Goal: Transaction & Acquisition: Book appointment/travel/reservation

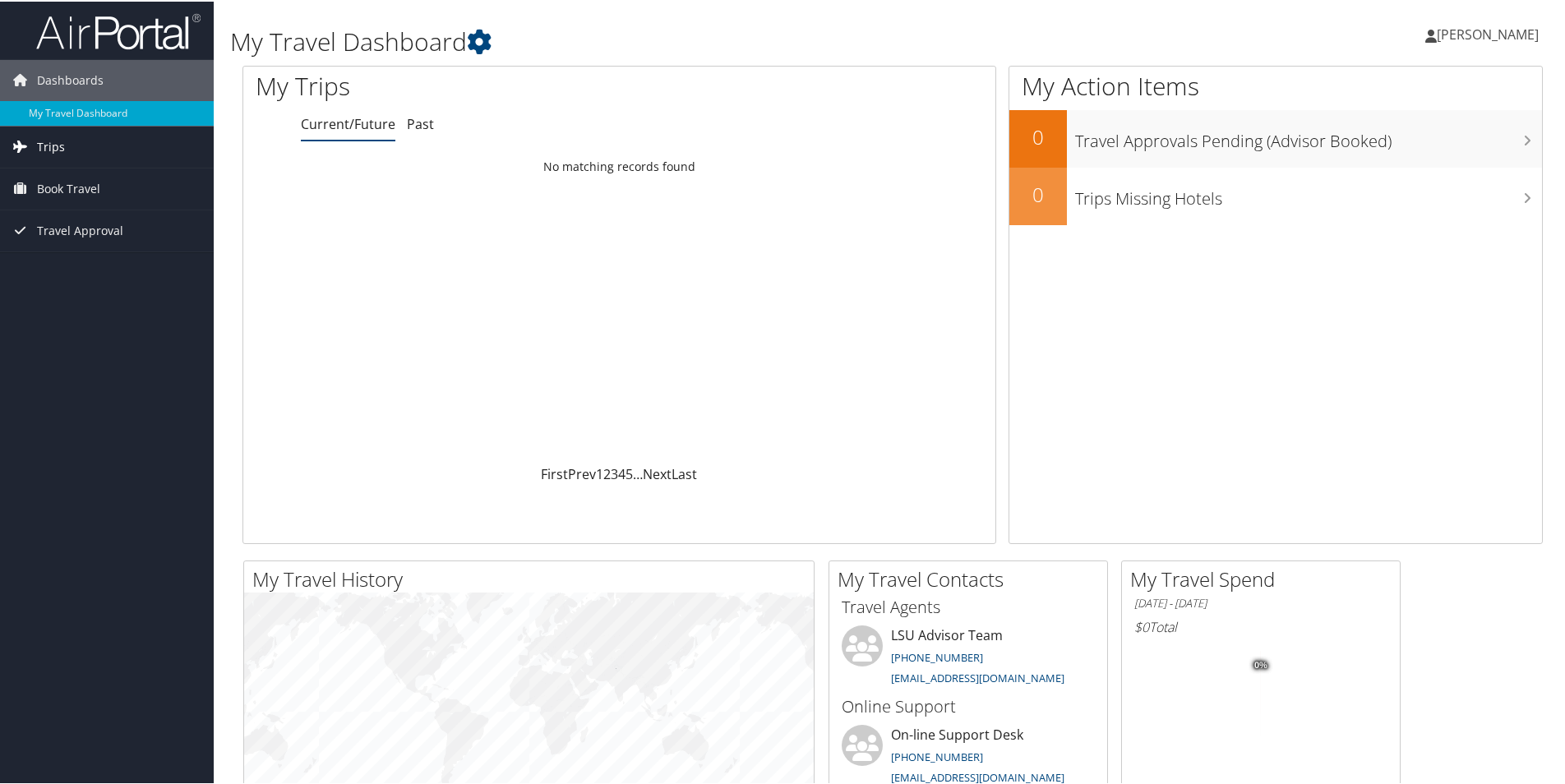
drag, startPoint x: 0, startPoint y: 0, endPoint x: 98, endPoint y: 149, distance: 178.3
click at [98, 149] on link "Trips" at bounding box center [106, 145] width 214 height 41
click at [135, 303] on link "Travel Approval" at bounding box center [106, 303] width 214 height 41
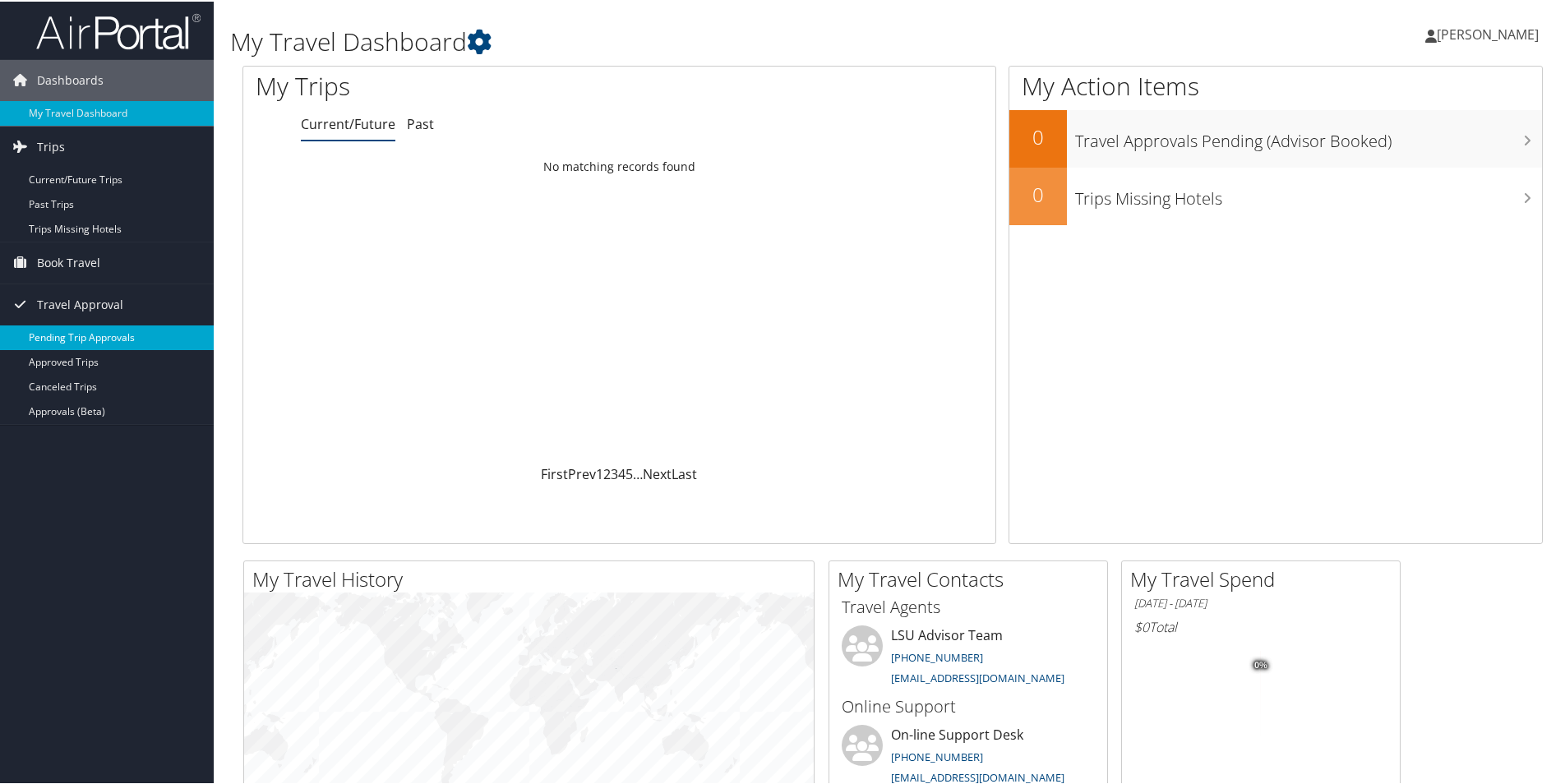
click at [115, 345] on link "Pending Trip Approvals" at bounding box center [106, 336] width 214 height 25
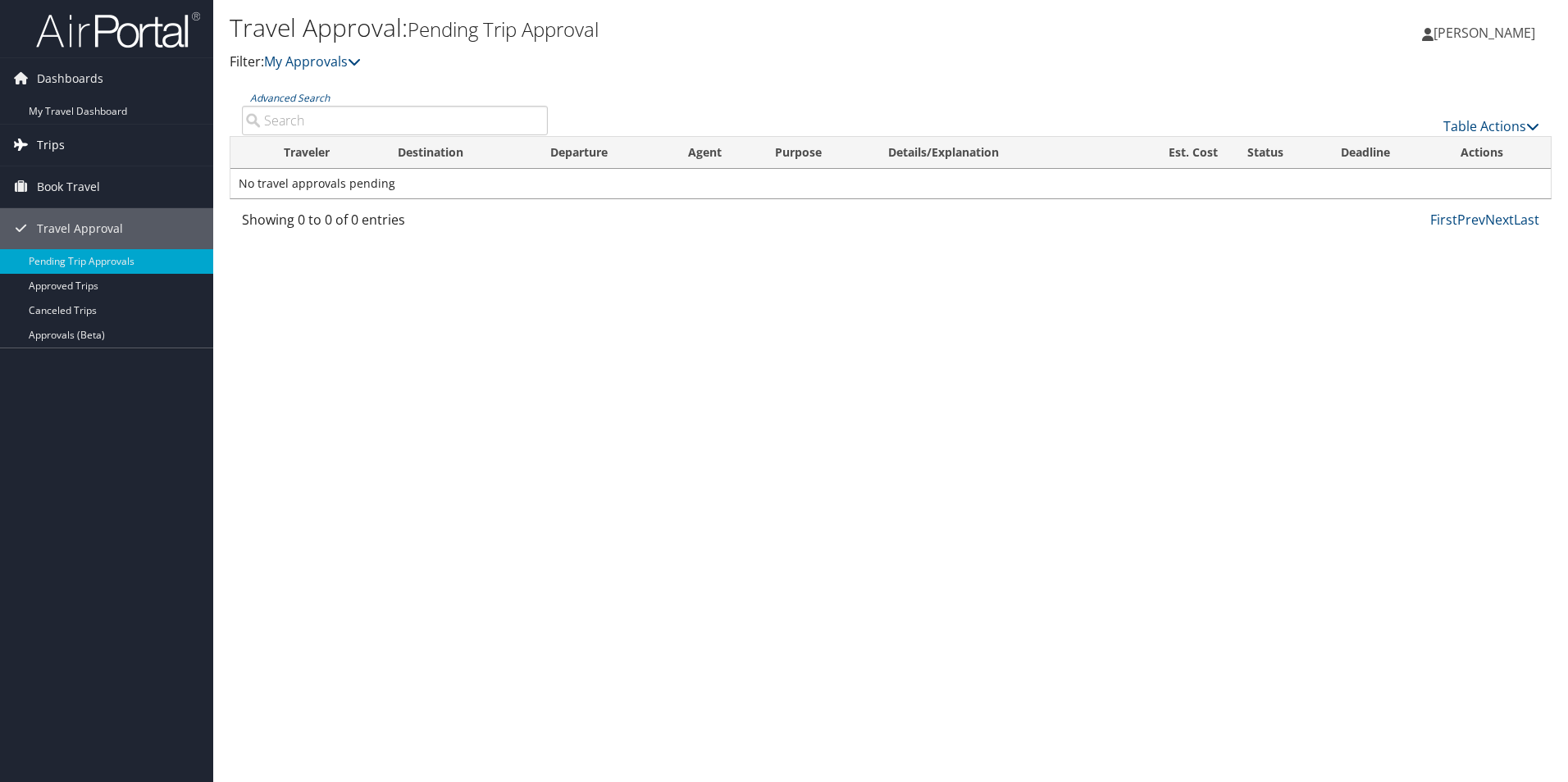
click at [86, 148] on link "Trips" at bounding box center [106, 145] width 213 height 41
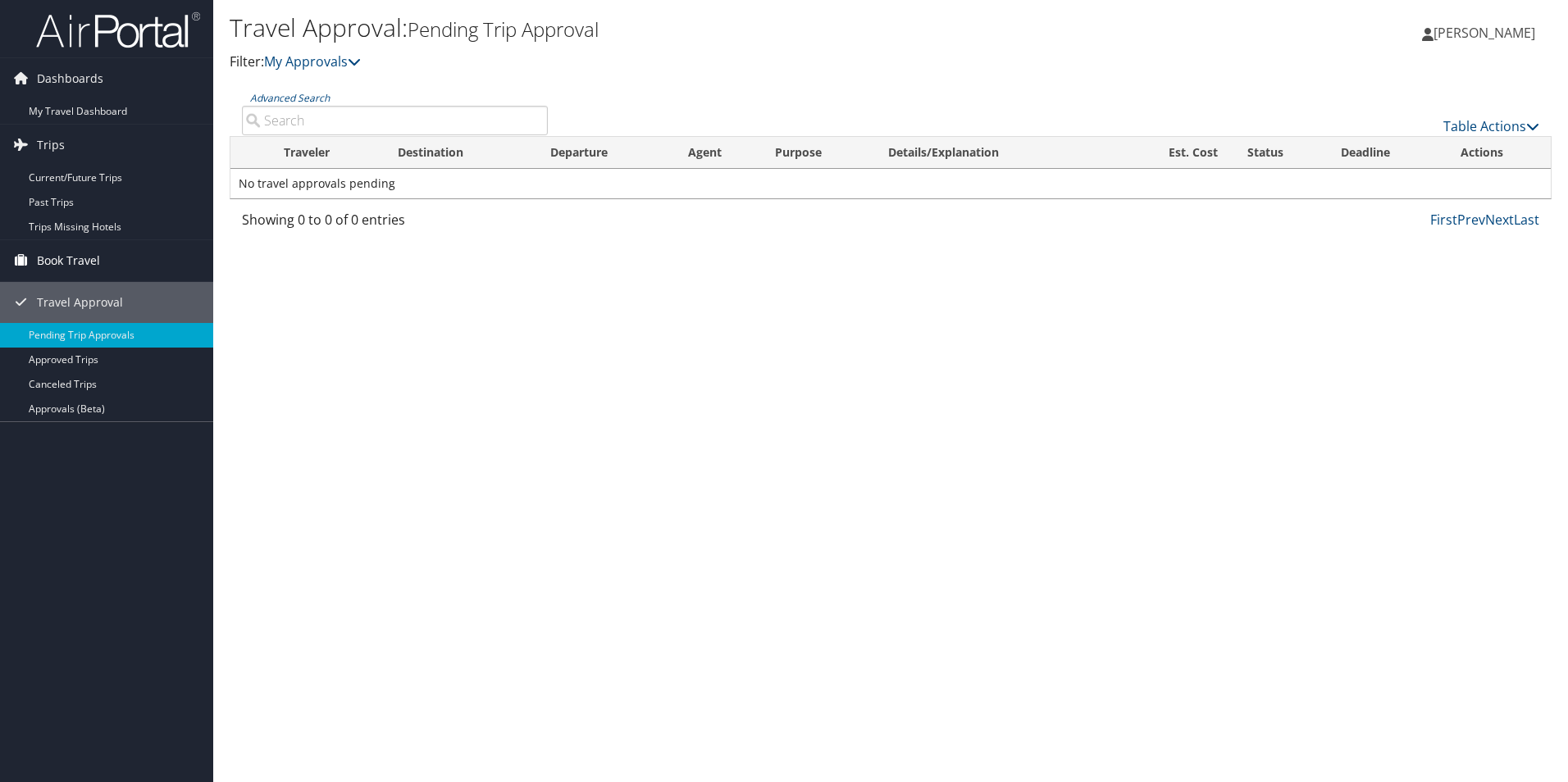
click at [96, 257] on span "Book Travel" at bounding box center [68, 260] width 63 height 41
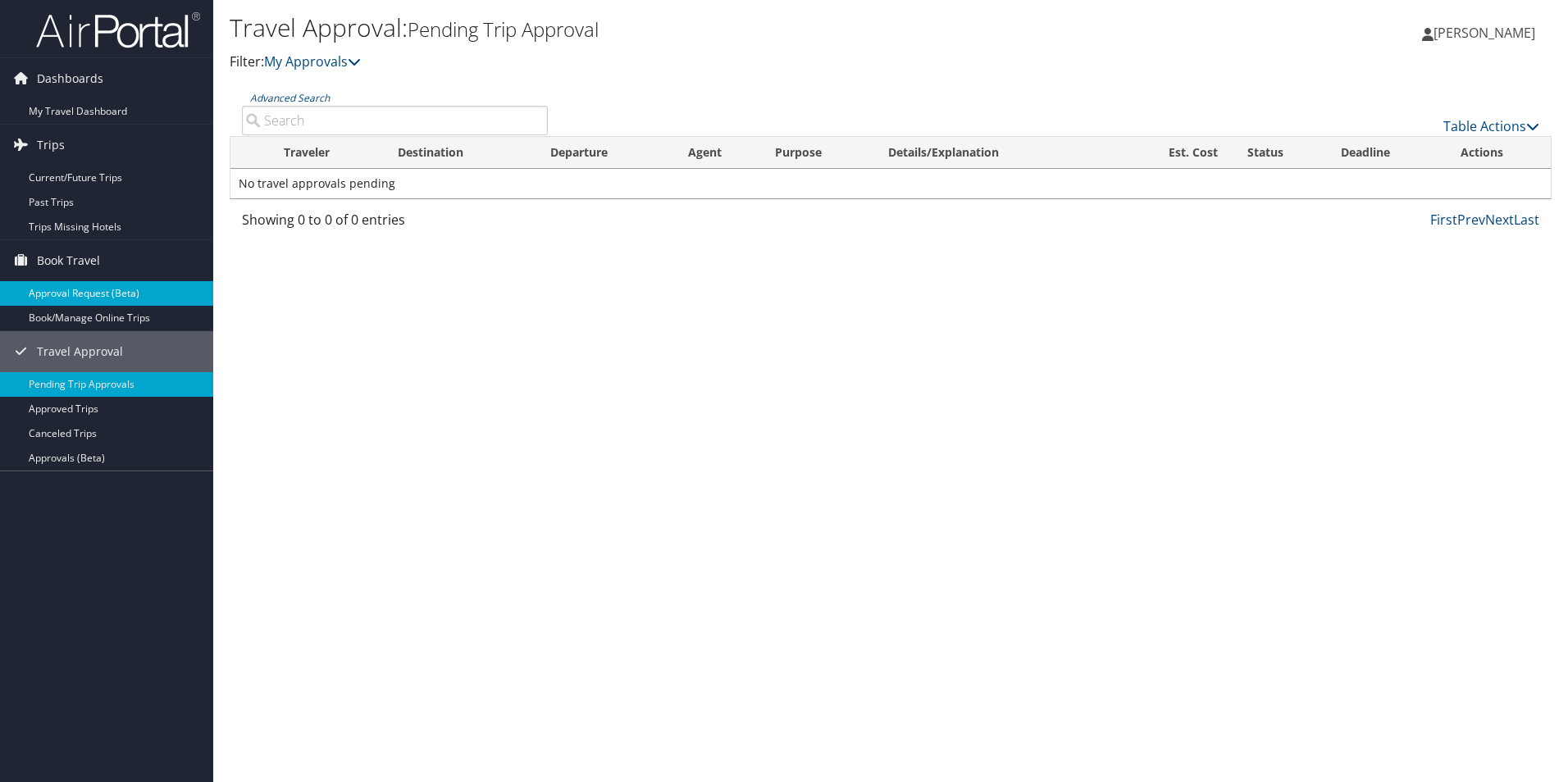
click at [99, 299] on link "Approval Request (Beta)" at bounding box center [106, 294] width 213 height 25
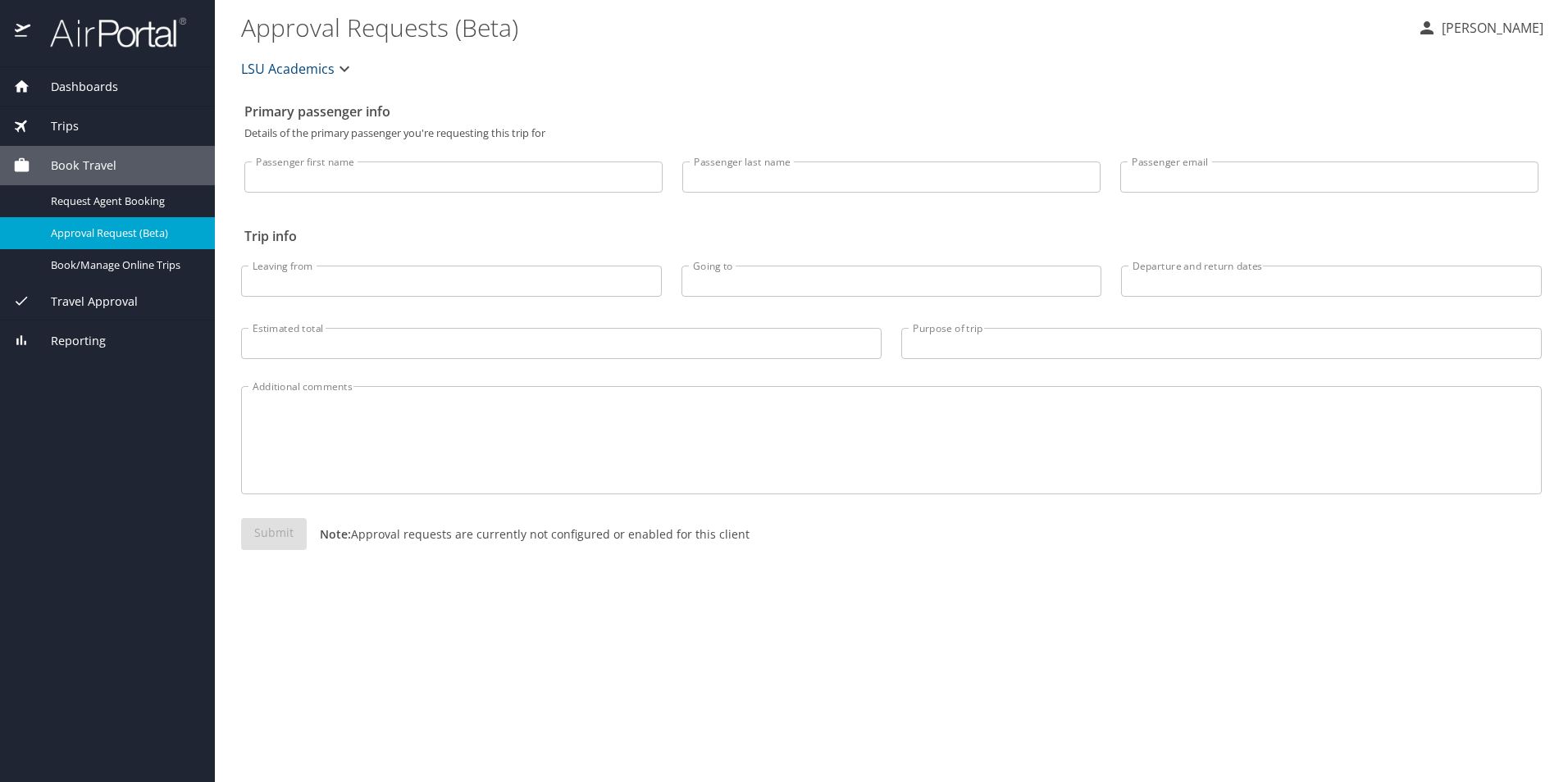
click at [1527, 36] on p "[PERSON_NAME]" at bounding box center [1490, 28] width 107 height 19
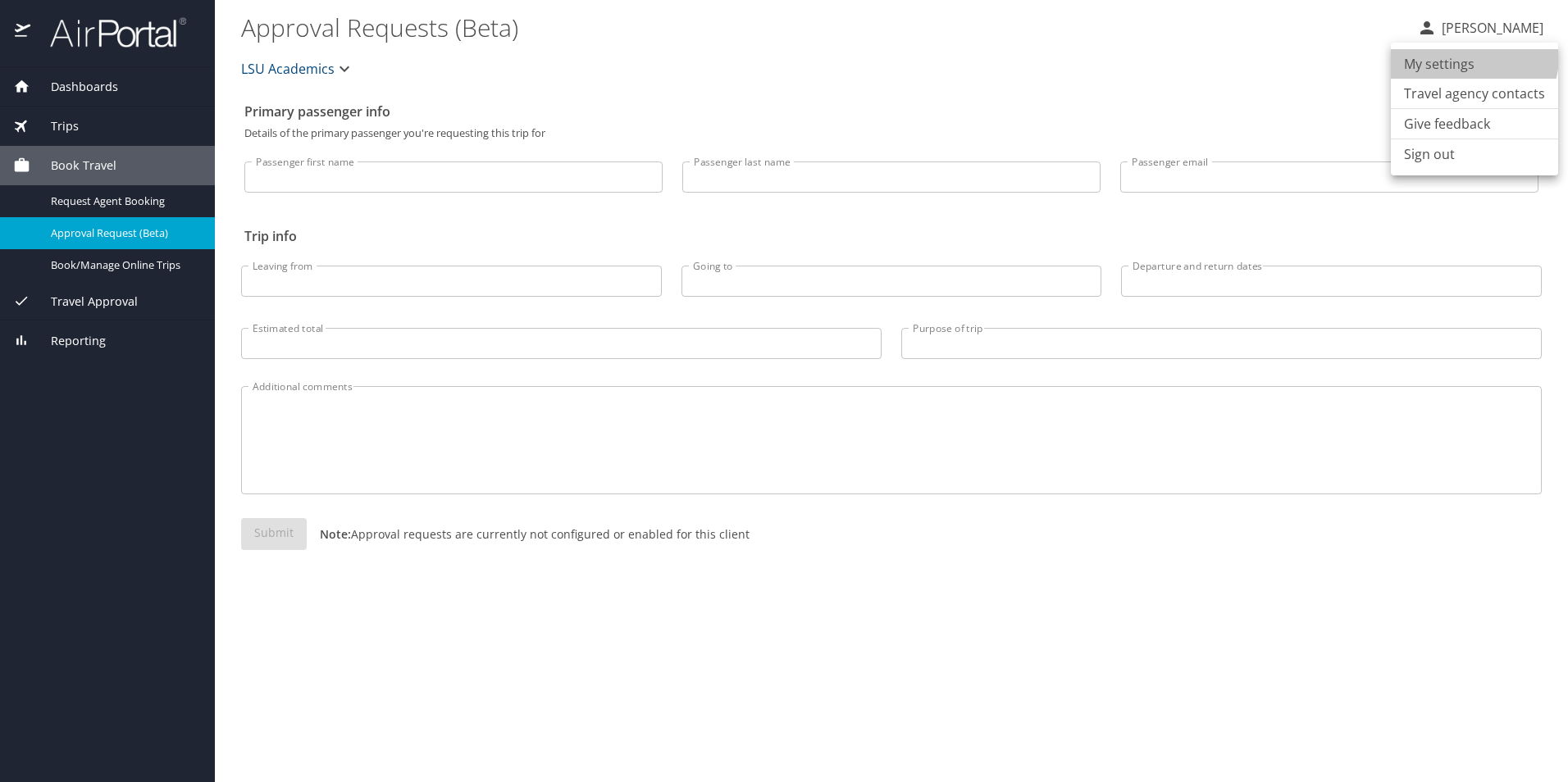
click at [1470, 57] on li "My settings" at bounding box center [1474, 64] width 167 height 30
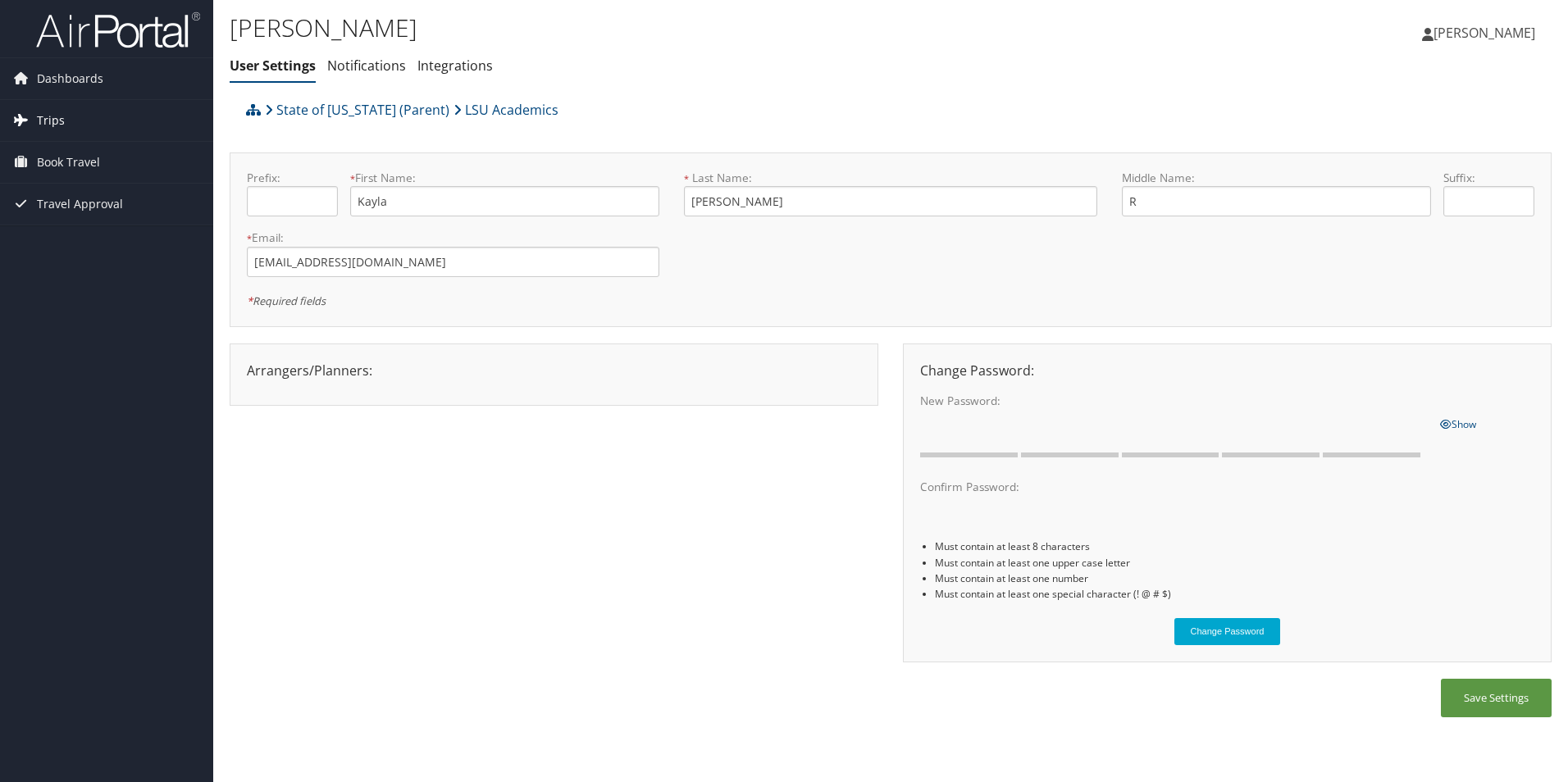
click at [61, 115] on span "Trips" at bounding box center [51, 120] width 28 height 41
click at [76, 239] on span "Book Travel" at bounding box center [68, 236] width 63 height 41
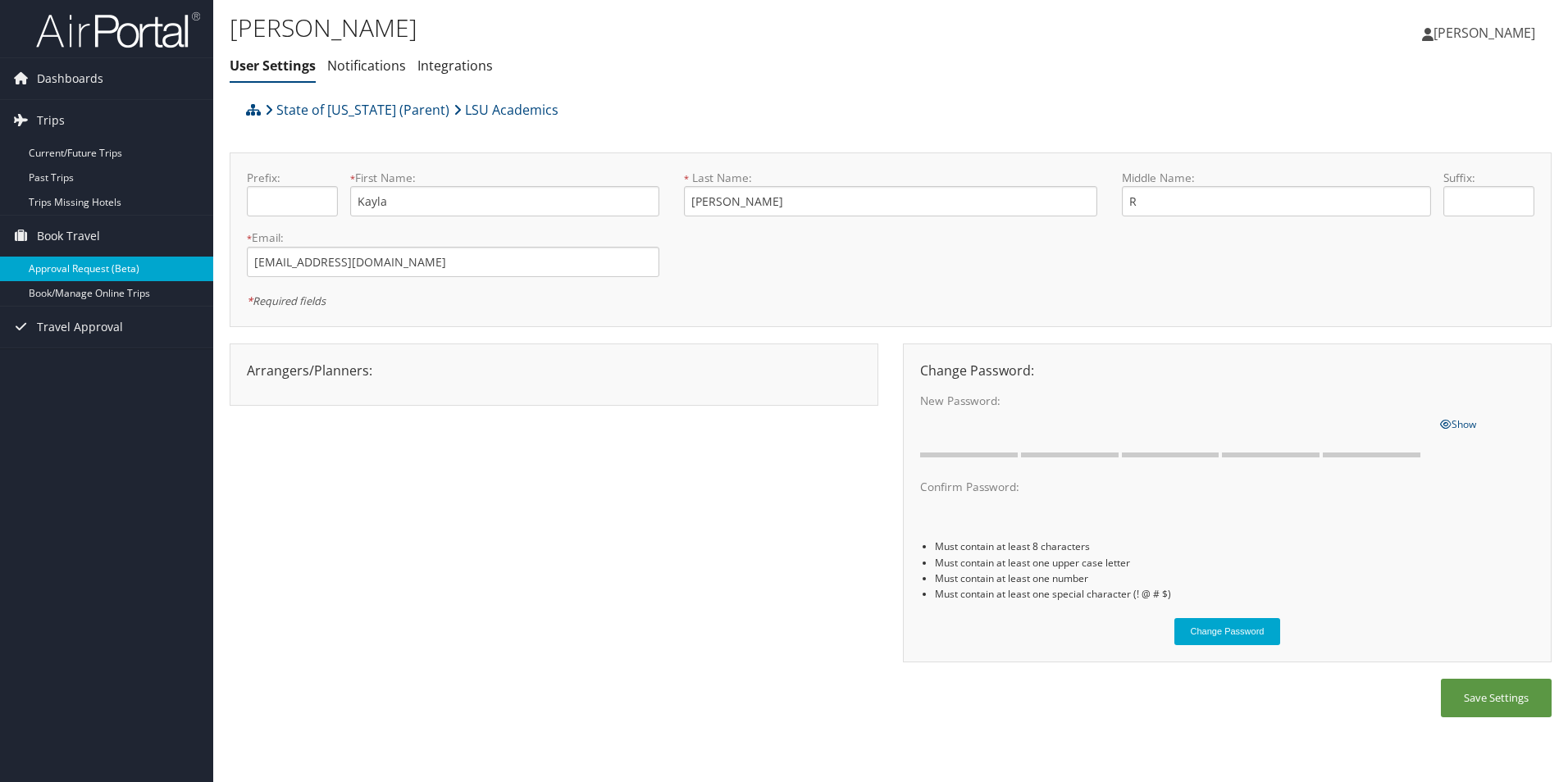
click at [85, 268] on link "Approval Request (Beta)" at bounding box center [106, 269] width 213 height 25
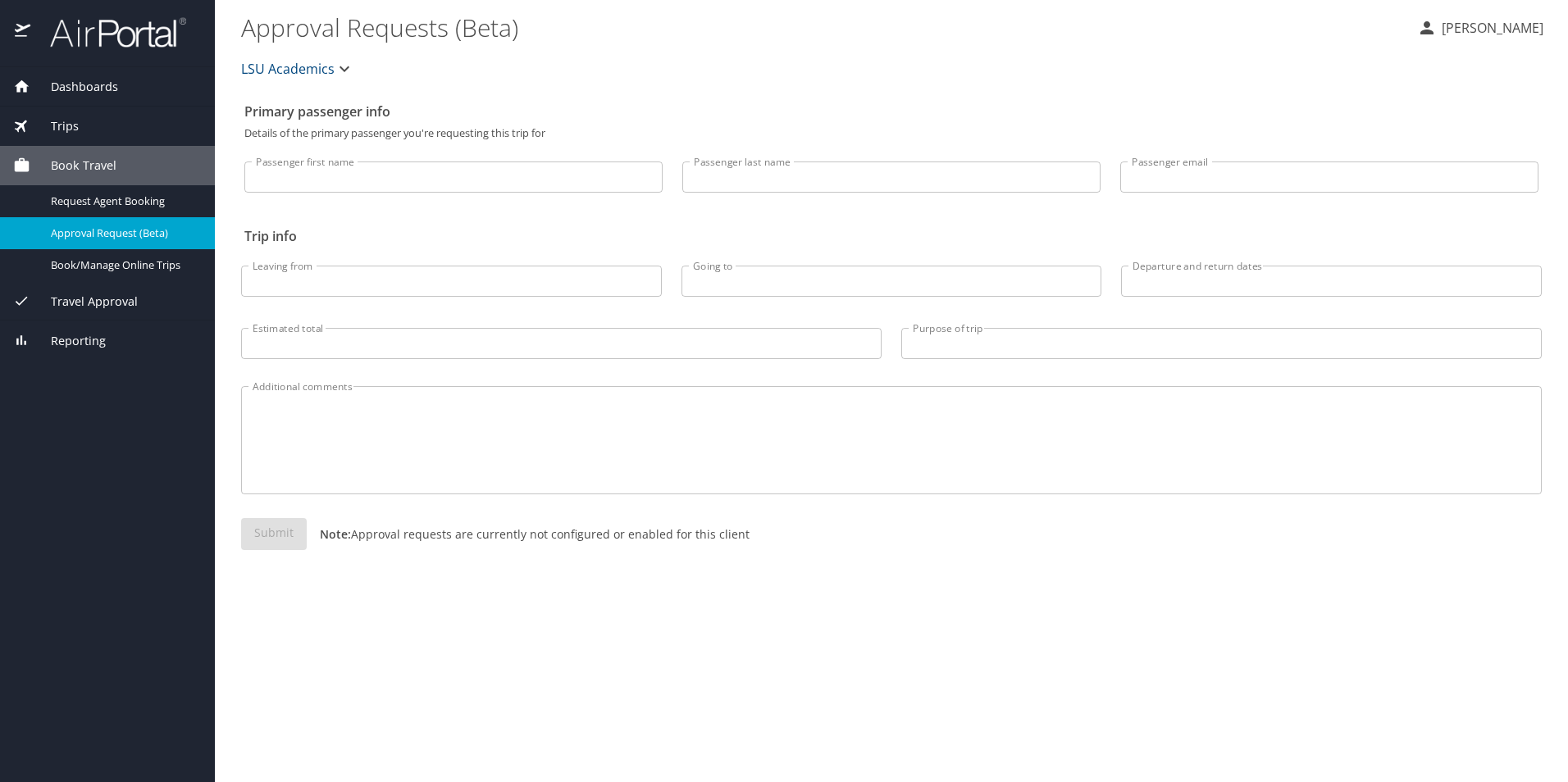
drag, startPoint x: 0, startPoint y: 0, endPoint x: 490, endPoint y: 177, distance: 521.0
click at [490, 177] on input "Passenger first name" at bounding box center [453, 177] width 418 height 32
type input "Kayla"
type input "Diaz"
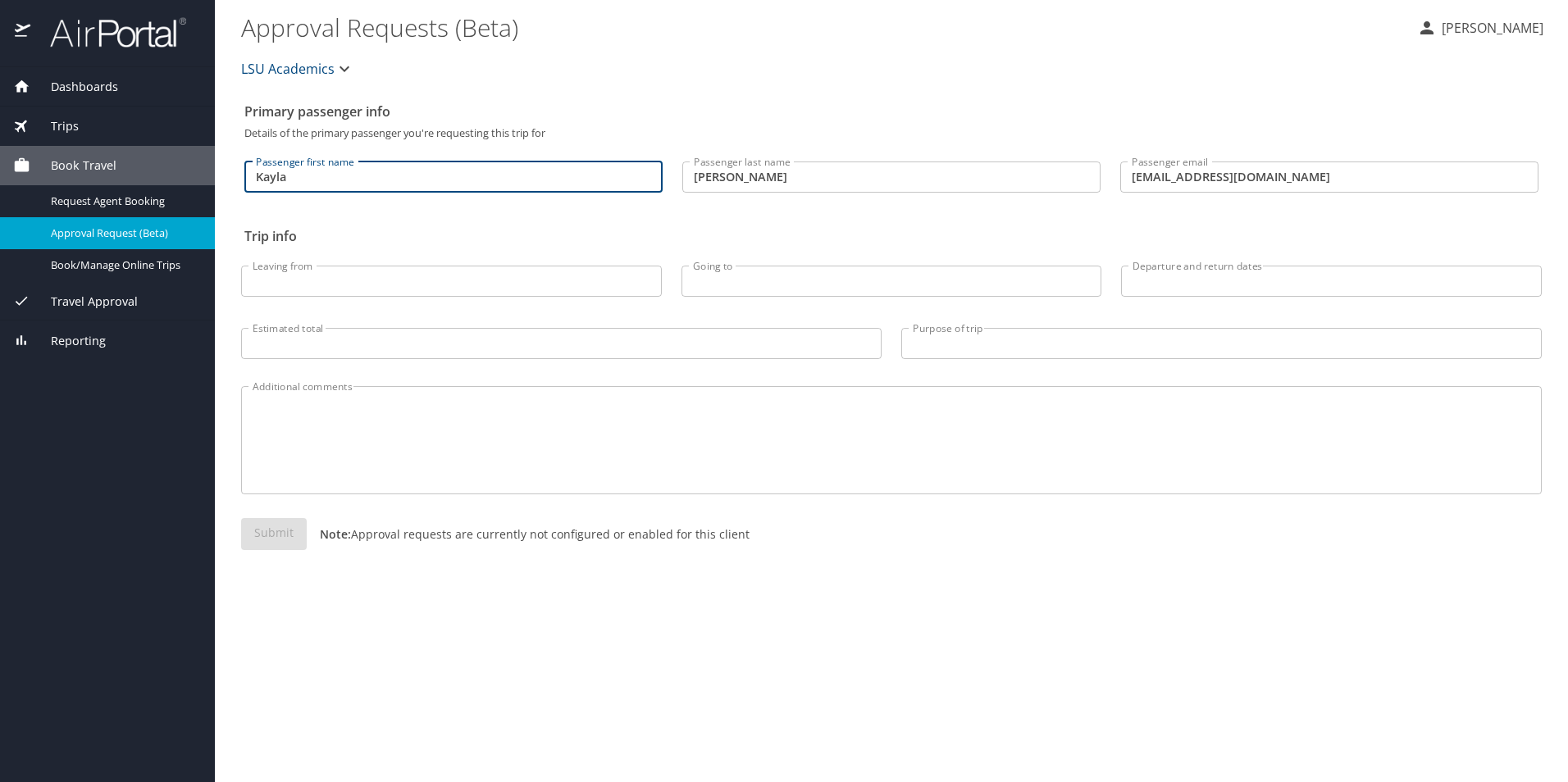
click at [1291, 189] on input "Kayladiaz021@outlook.com" at bounding box center [1329, 177] width 418 height 32
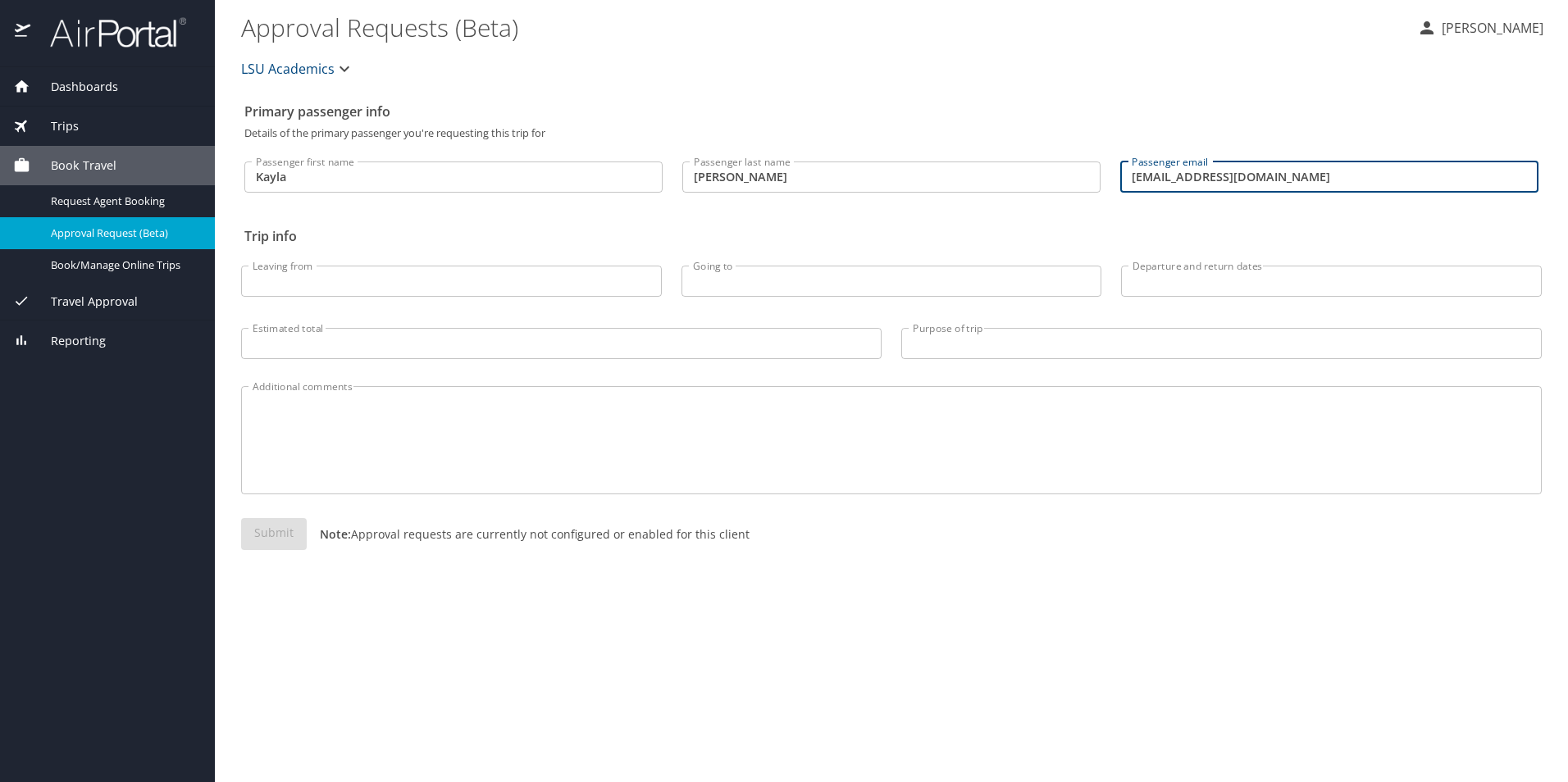
click at [1267, 176] on input "Kayladiaz021@outlook.com" at bounding box center [1329, 177] width 418 height 32
type input "Kdiaz11@lsu.edu"
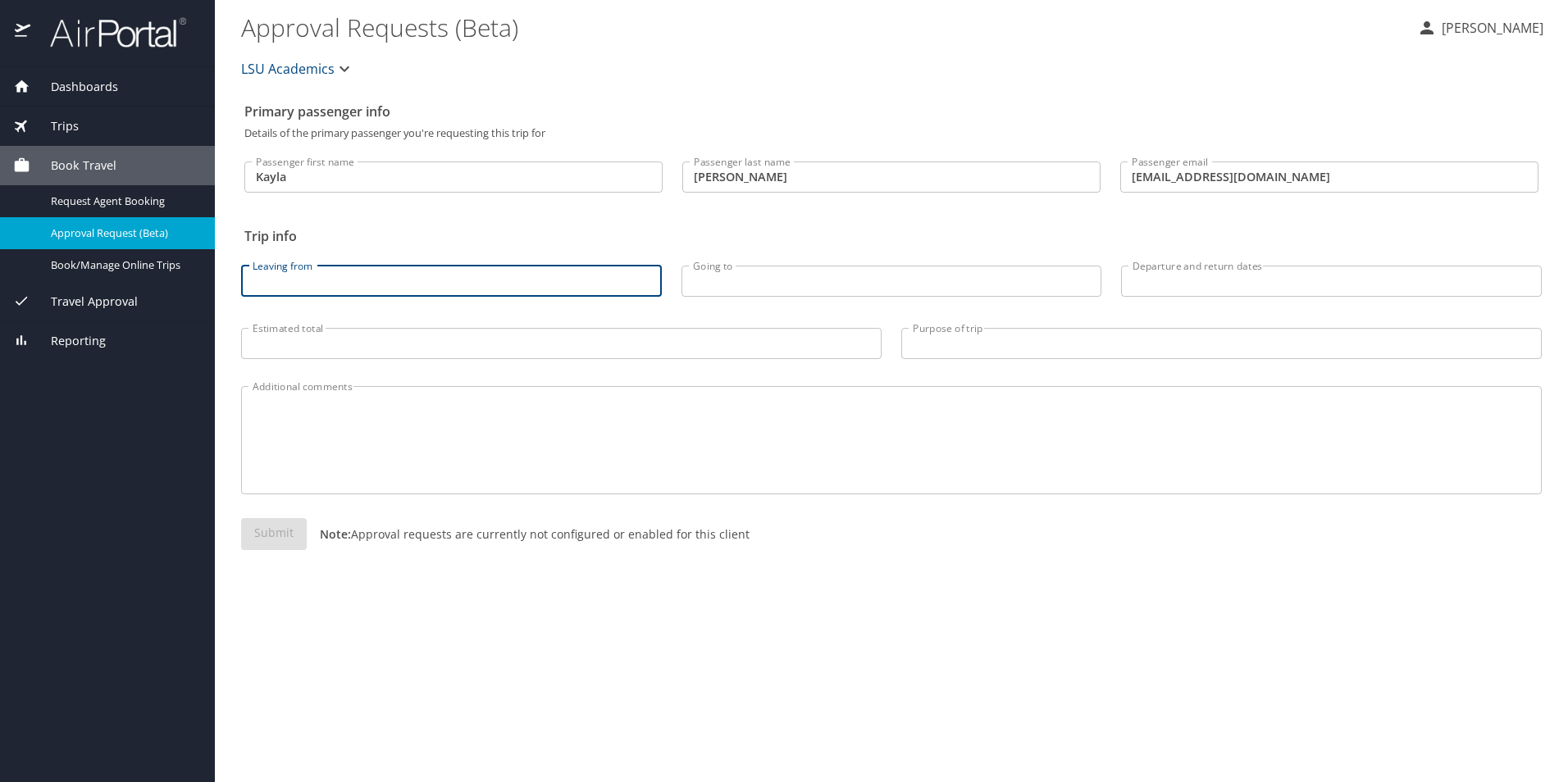
click at [270, 274] on input "Leaving from" at bounding box center [452, 281] width 421 height 32
click at [114, 196] on span "Request Agent Booking" at bounding box center [123, 202] width 145 height 16
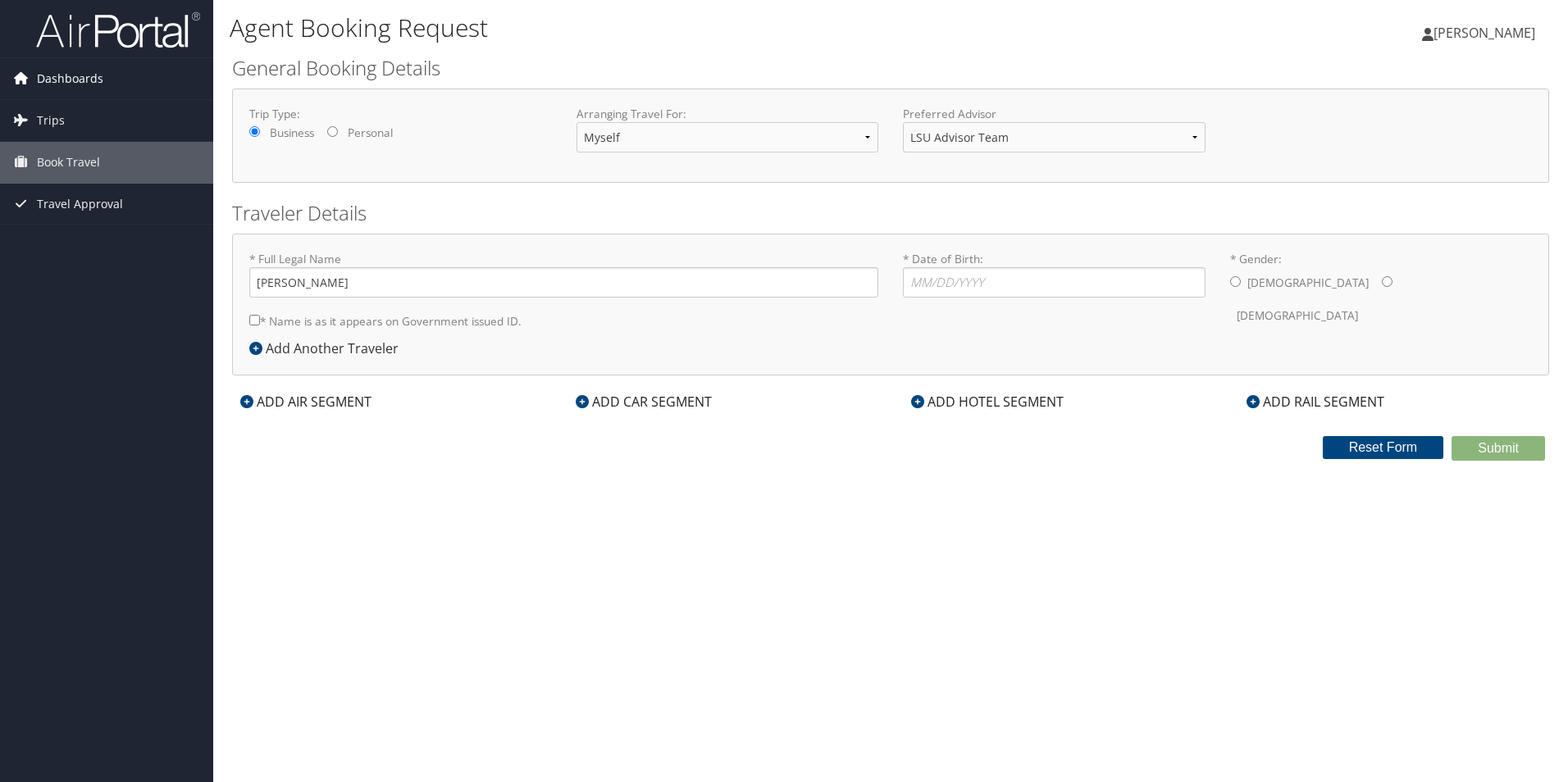
click at [70, 80] on span "Dashboards" at bounding box center [70, 78] width 67 height 41
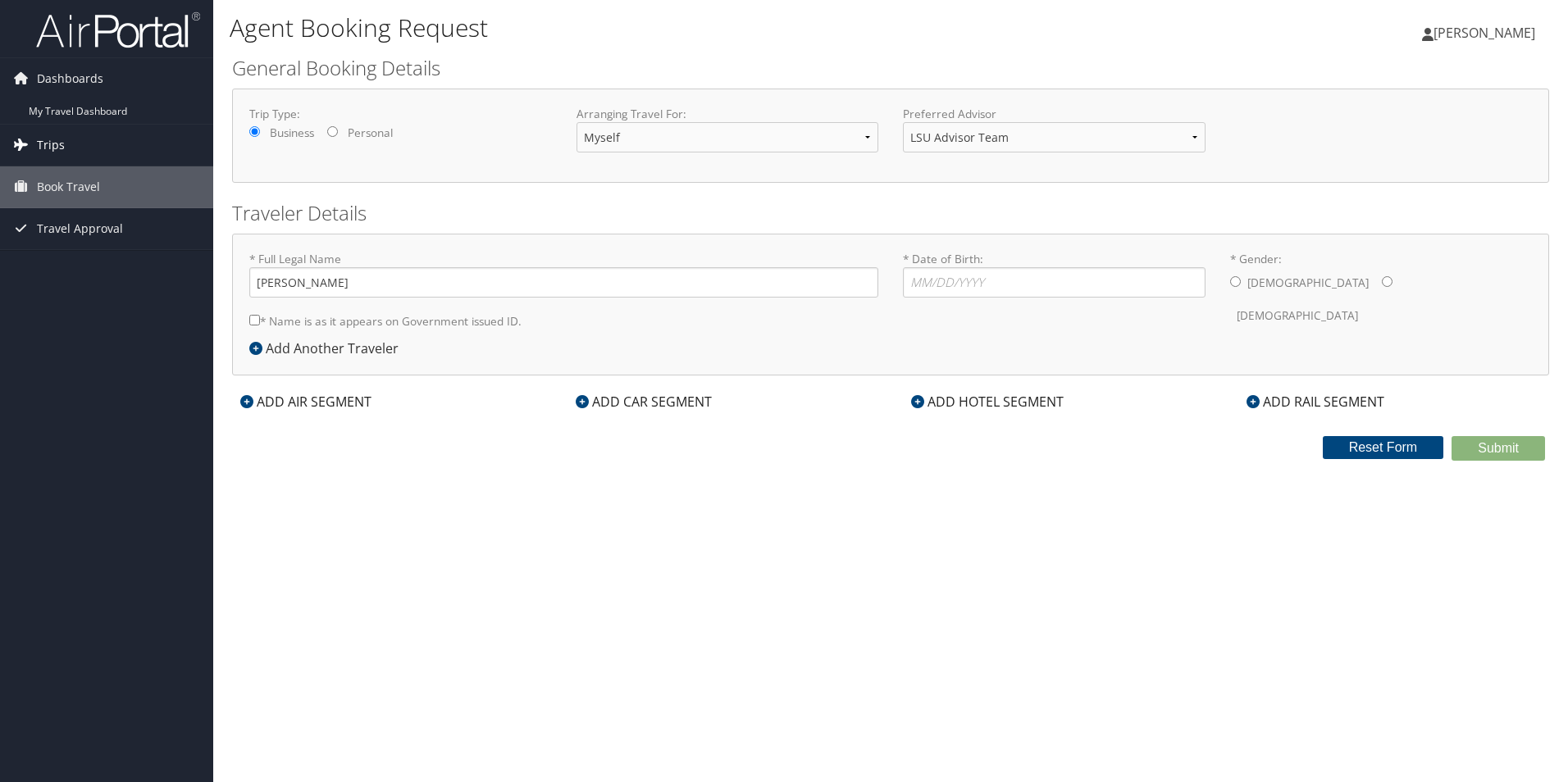
click at [68, 144] on link "Trips" at bounding box center [106, 145] width 213 height 41
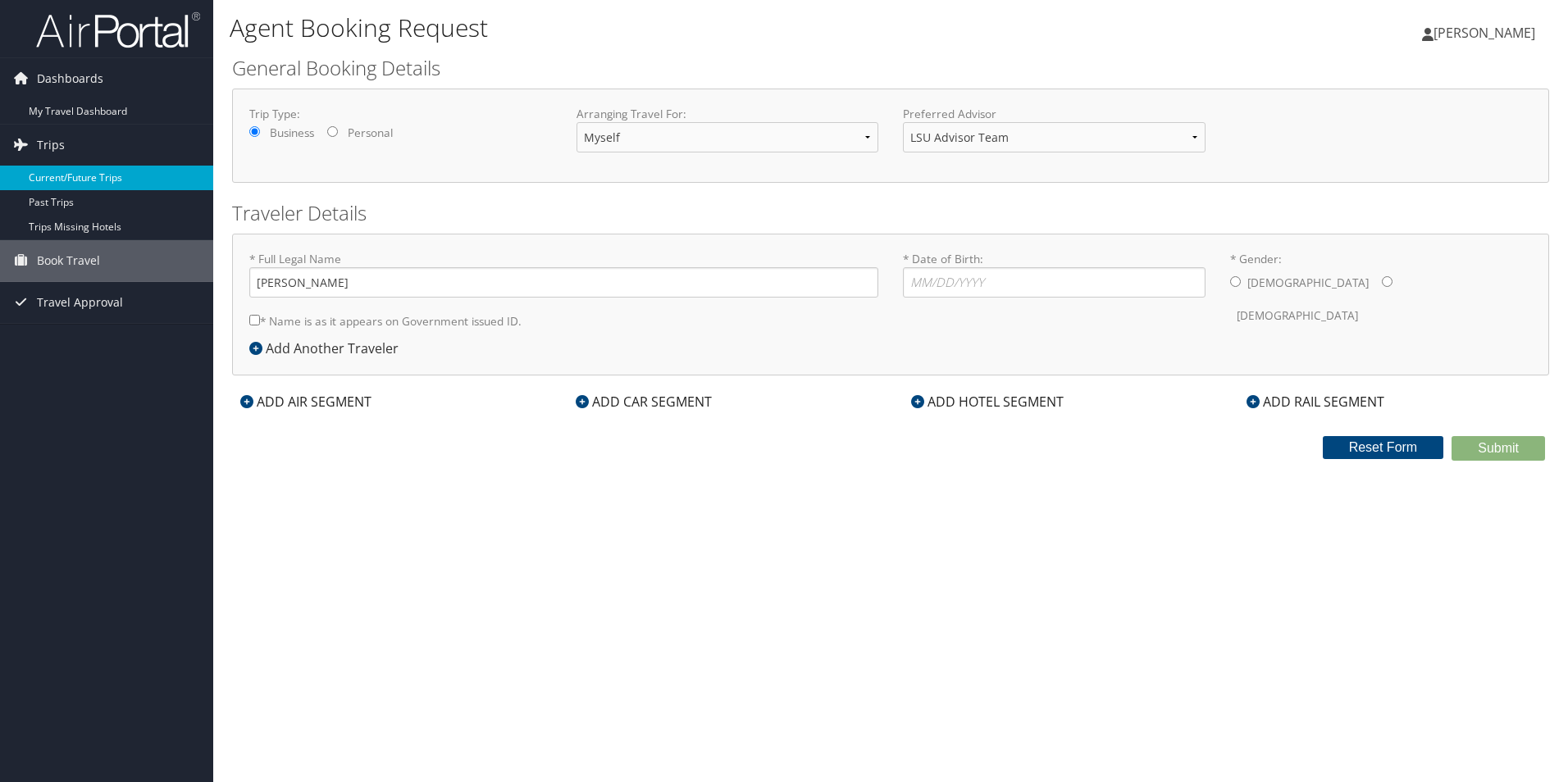
click at [84, 179] on link "Current/Future Trips" at bounding box center [106, 178] width 213 height 25
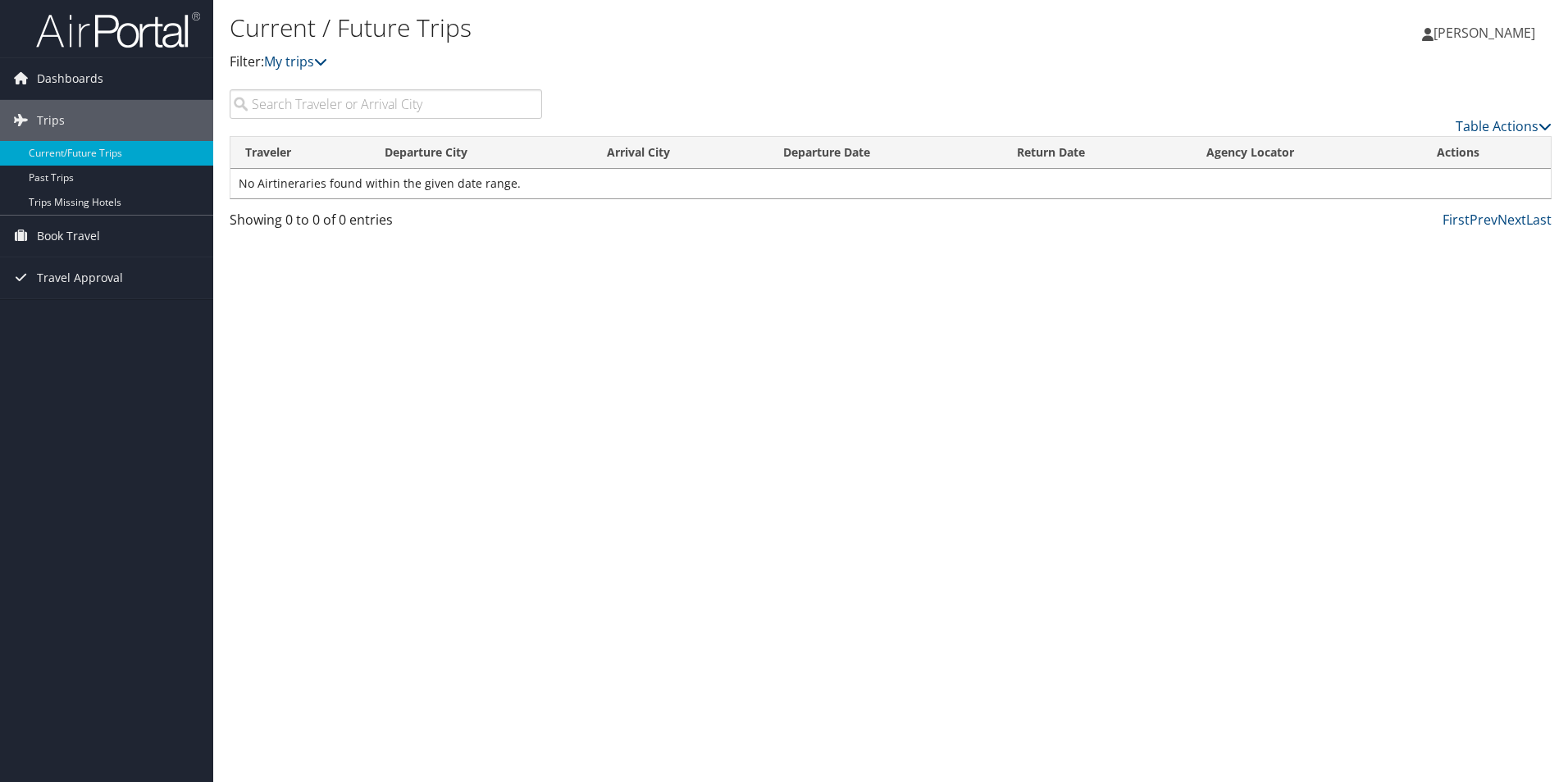
click at [371, 103] on input "search" at bounding box center [386, 104] width 312 height 30
click at [75, 239] on span "Book Travel" at bounding box center [68, 236] width 63 height 41
click at [83, 296] on link "Book/Manage Online Trips" at bounding box center [106, 294] width 213 height 25
